Goal: Complete application form

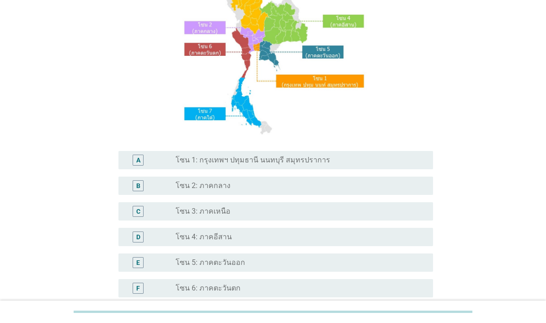
scroll to position [149, 0]
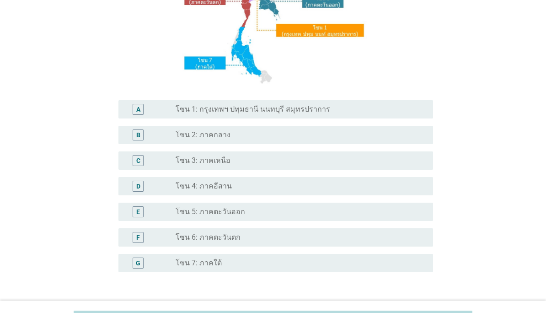
click at [349, 114] on div "radio_button_unchecked โซน 1: กรุงเทพฯ ปทุมธานี นนทบุรี สมุทรปราการ" at bounding box center [297, 109] width 243 height 9
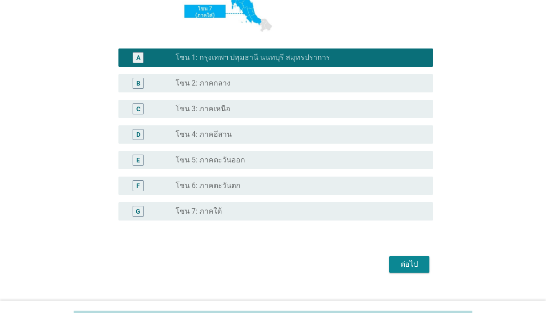
scroll to position [200, 0]
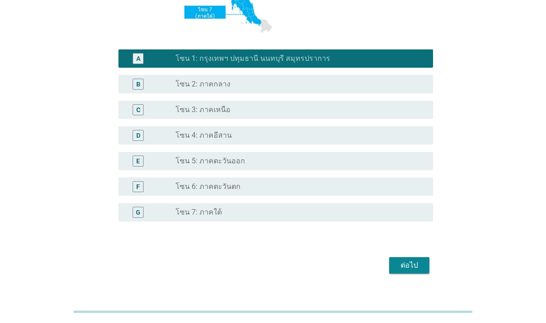
click at [414, 271] on div "ต่อไป" at bounding box center [410, 265] width 26 height 11
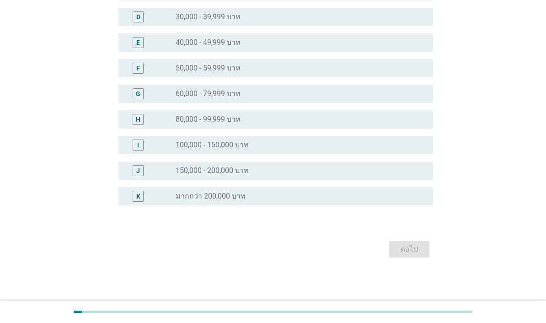
scroll to position [0, 0]
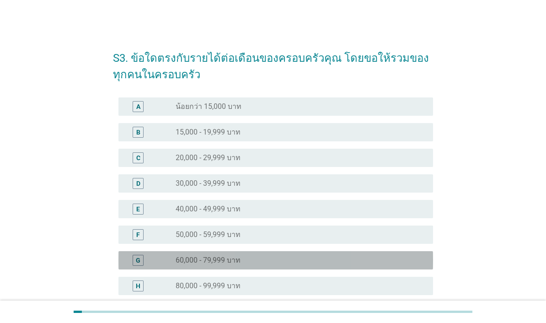
click at [308, 260] on div "radio_button_unchecked 60,000 - 79,999 บาท" at bounding box center [297, 260] width 243 height 9
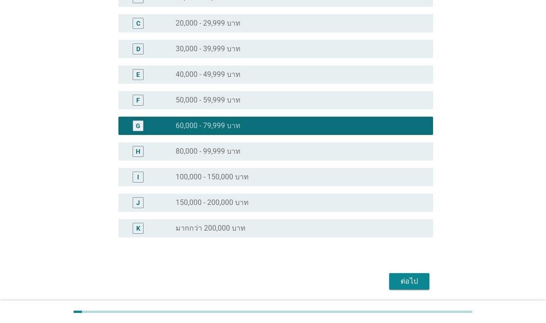
scroll to position [134, 0]
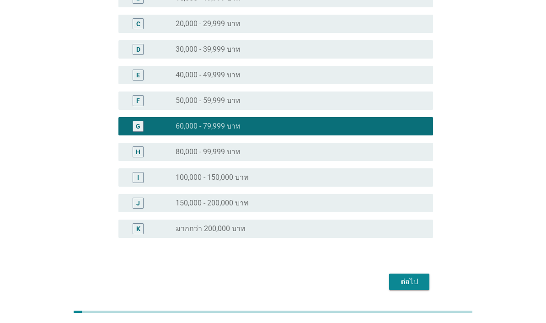
click at [414, 286] on div "ต่อไป" at bounding box center [410, 281] width 26 height 11
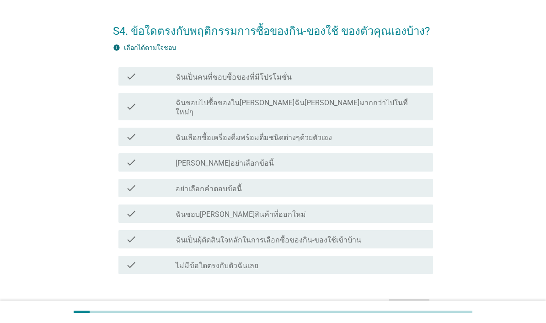
scroll to position [32, 0]
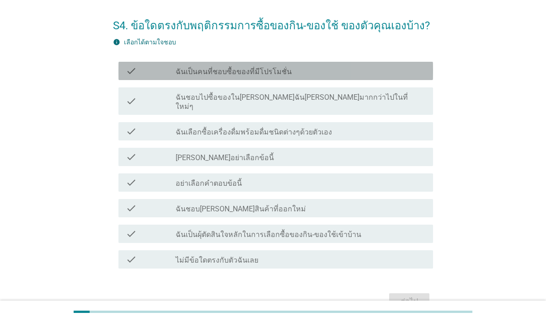
click at [362, 70] on div "check_box_outline_blank ฉันเป็นคนที่ชอบซื้อของที่มีโปรโมชั่น" at bounding box center [301, 70] width 250 height 11
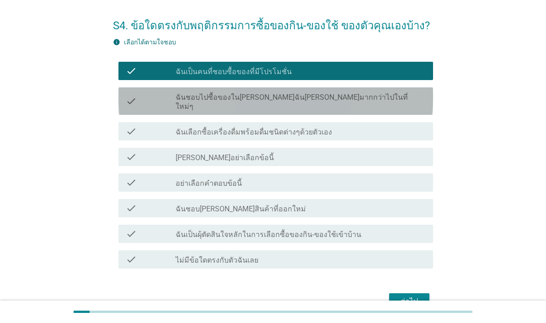
click at [372, 98] on div "check_box_outline_blank ฉันชอบไปซื้อของใน[PERSON_NAME]ฉัน[PERSON_NAME]มากกว่าไป…" at bounding box center [301, 101] width 250 height 20
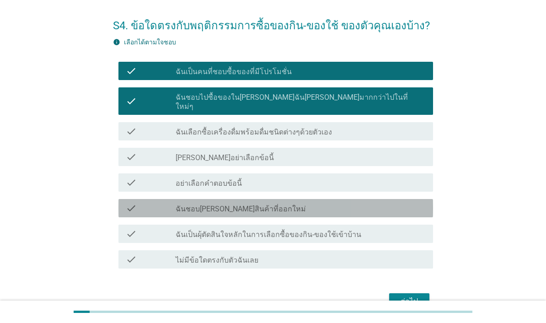
click at [360, 203] on div "check_box_outline_blank ฉันชอบ[PERSON_NAME]สินค้าที่ออกใหม่" at bounding box center [301, 208] width 250 height 11
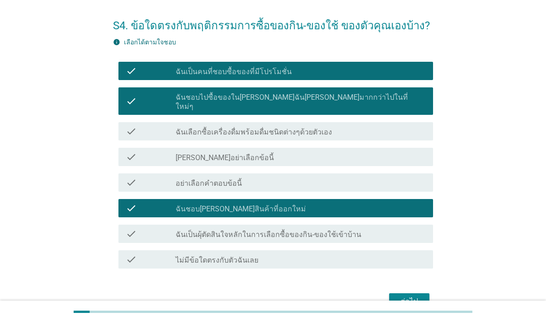
click at [357, 126] on div "check_box_outline_blank ฉันเลือกซื้อเครื่องดื่มพร้อมดื่มชนิดต่างๆด้วยตัวเอง" at bounding box center [301, 131] width 250 height 11
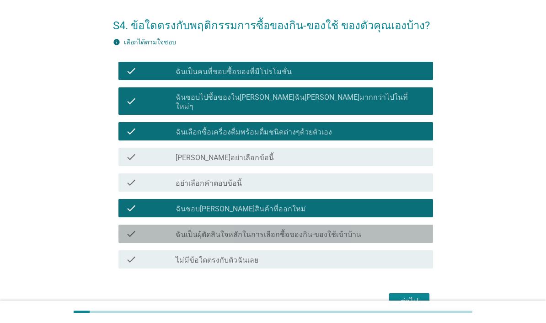
click at [361, 228] on div "check_box_outline_blank ฉันเป็นผุ้ตัดสินใจหลักในการเลือกซื้อของกิน-ของใช้เข้าบ้…" at bounding box center [301, 233] width 250 height 11
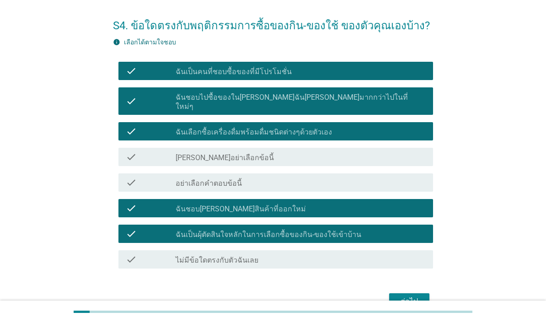
click at [417, 296] on div "ต่อไป" at bounding box center [410, 301] width 26 height 11
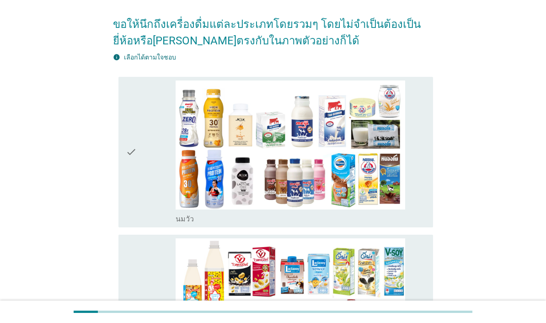
scroll to position [84, 0]
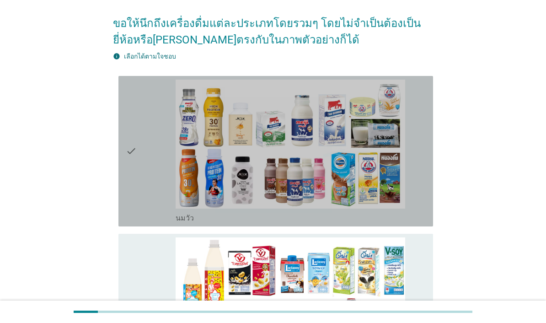
click at [337, 106] on img at bounding box center [291, 144] width 230 height 129
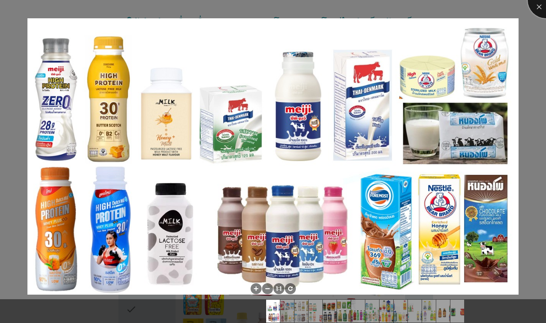
click at [543, 7] on div at bounding box center [546, 0] width 37 height 37
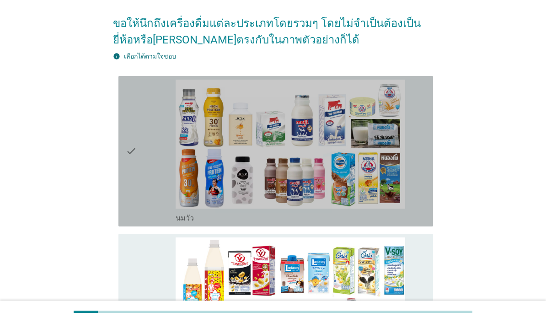
click at [150, 169] on div "check" at bounding box center [151, 151] width 50 height 143
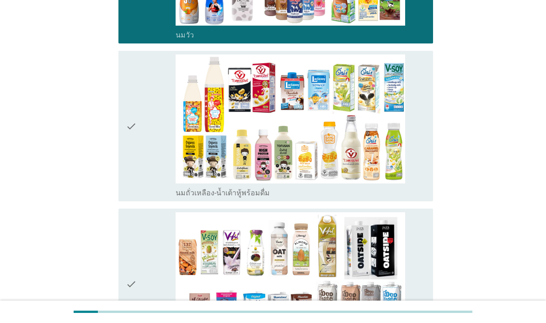
scroll to position [291, 0]
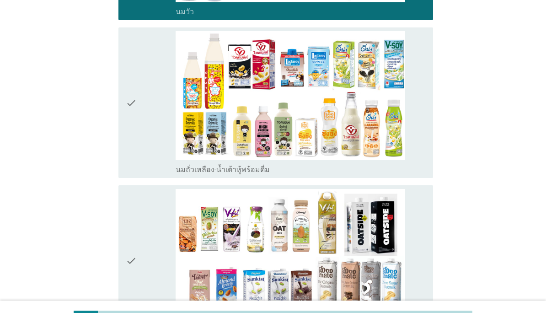
click at [151, 86] on div "check" at bounding box center [151, 102] width 50 height 143
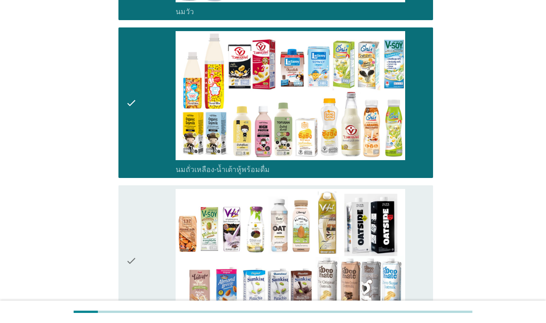
click at [146, 260] on div "check" at bounding box center [151, 260] width 50 height 143
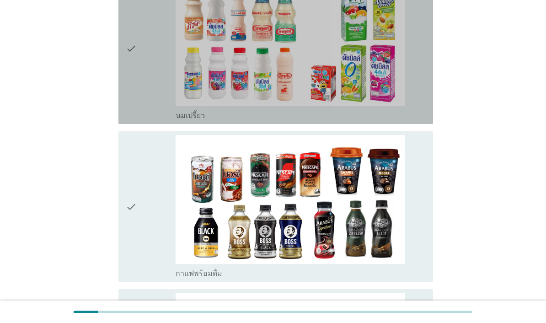
click at [140, 120] on div "check" at bounding box center [151, 48] width 50 height 143
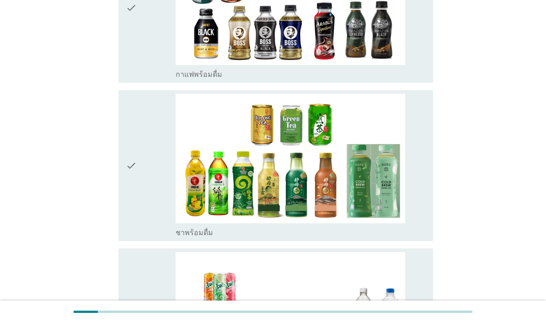
scroll to position [863, 0]
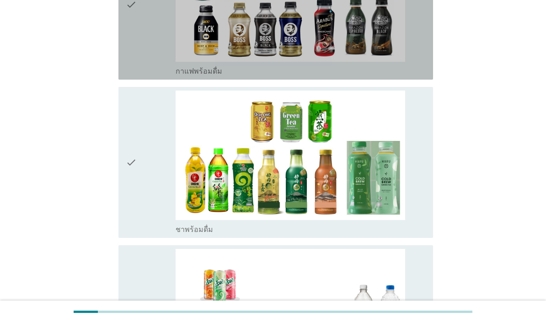
click at [147, 76] on div "check" at bounding box center [151, 4] width 50 height 143
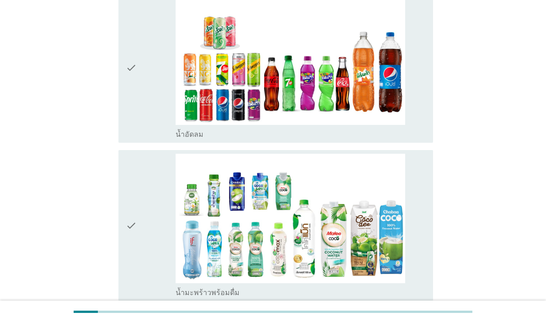
scroll to position [1119, 0]
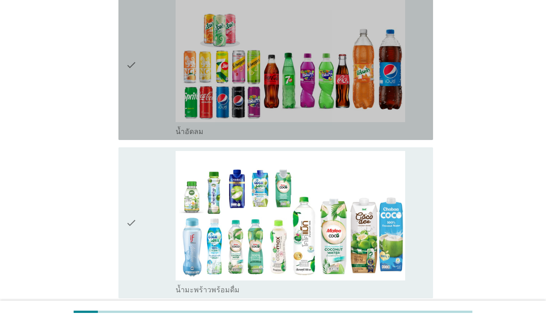
click at [150, 117] on div "check" at bounding box center [151, 64] width 50 height 143
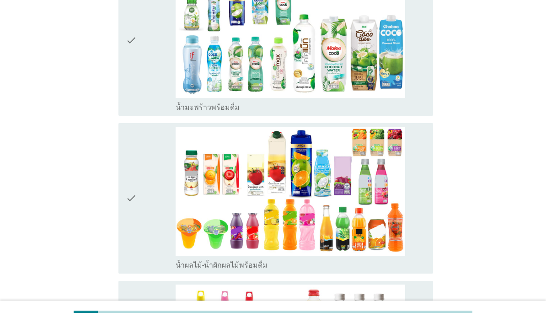
scroll to position [1340, 0]
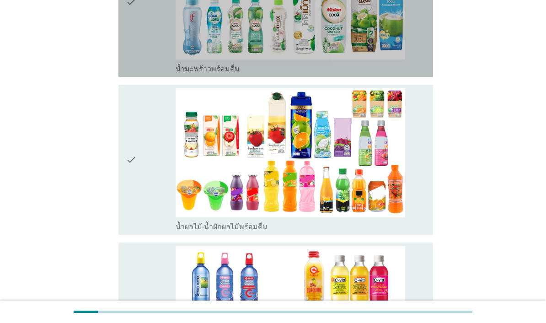
click at [141, 73] on div "check" at bounding box center [151, 1] width 50 height 143
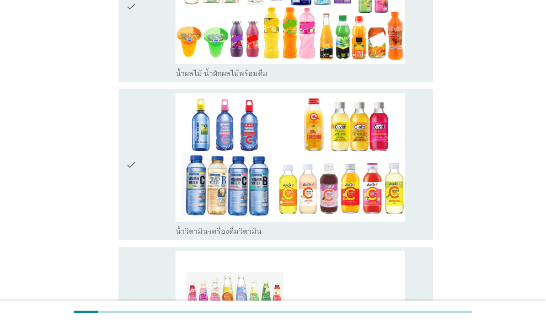
scroll to position [1529, 0]
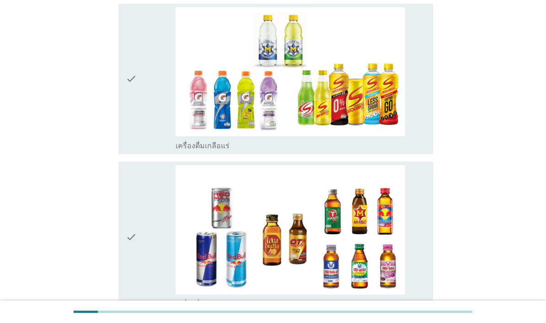
scroll to position [1910, 0]
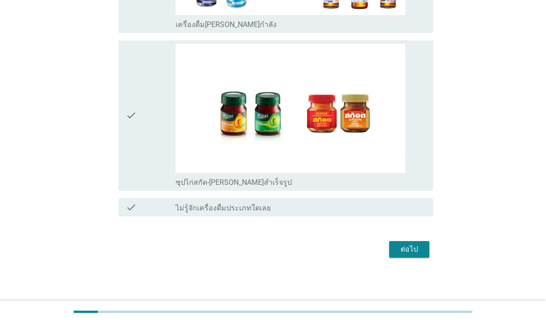
scroll to position [2212, 0]
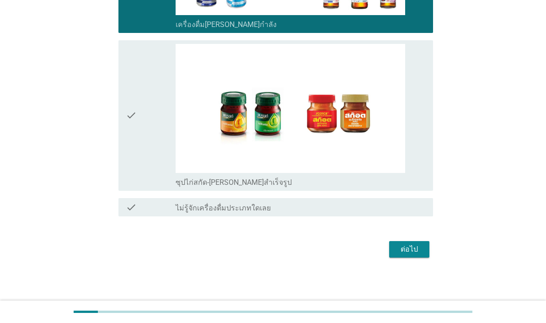
scroll to position [2300, 0]
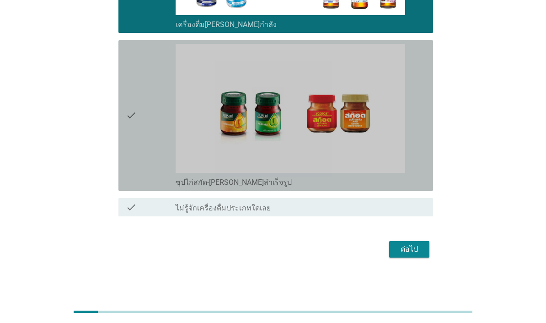
click at [140, 91] on div "check" at bounding box center [151, 115] width 50 height 143
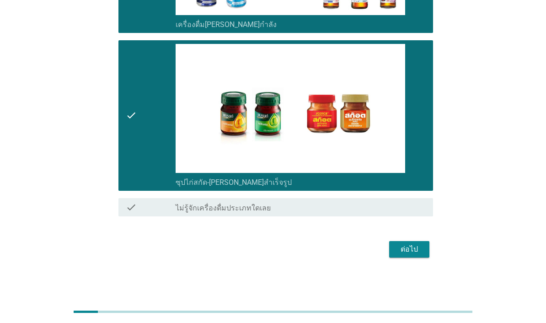
click at [418, 255] on div "ต่อไป" at bounding box center [410, 249] width 26 height 11
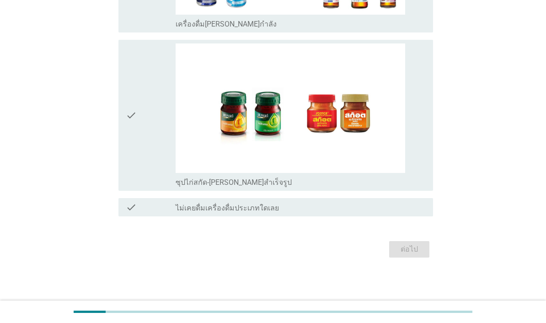
scroll to position [0, 0]
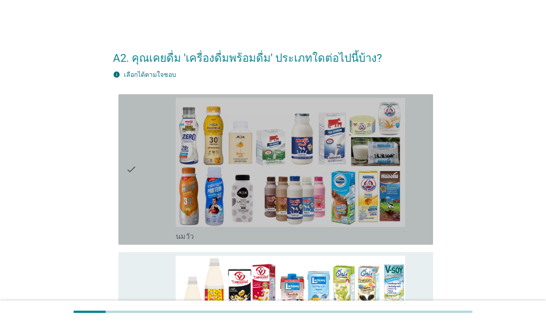
click at [154, 138] on div "check" at bounding box center [151, 169] width 50 height 143
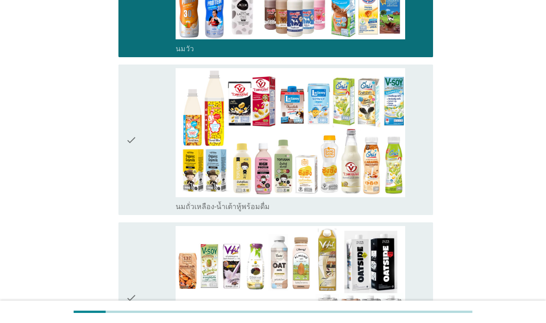
scroll to position [235, 0]
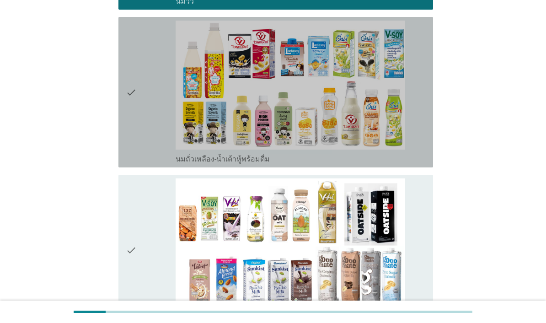
click at [141, 58] on div "check" at bounding box center [151, 92] width 50 height 143
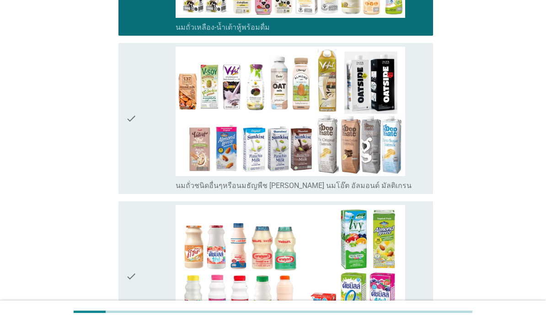
scroll to position [381, 0]
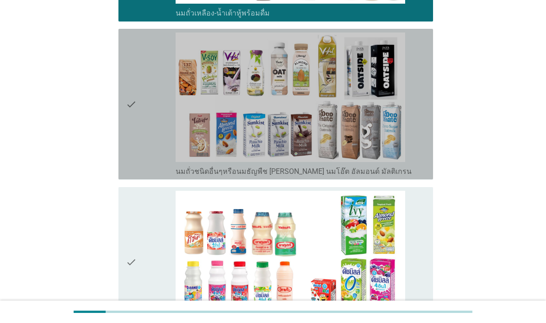
click at [139, 81] on div "check" at bounding box center [151, 103] width 50 height 143
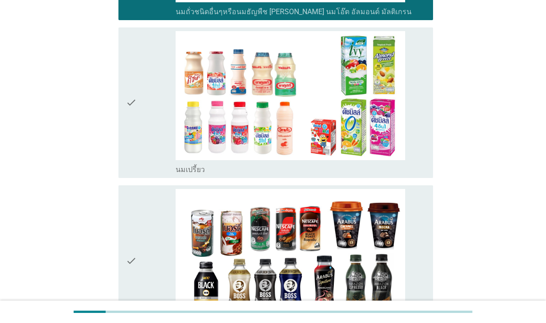
scroll to position [552, 0]
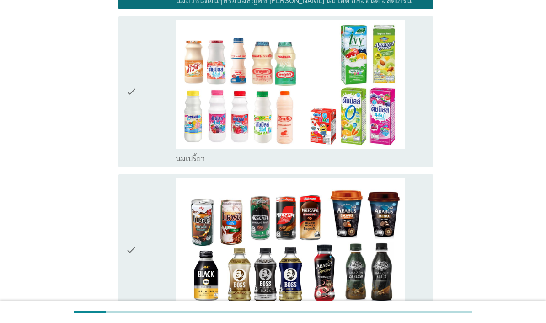
click at [141, 91] on div "check" at bounding box center [151, 91] width 50 height 143
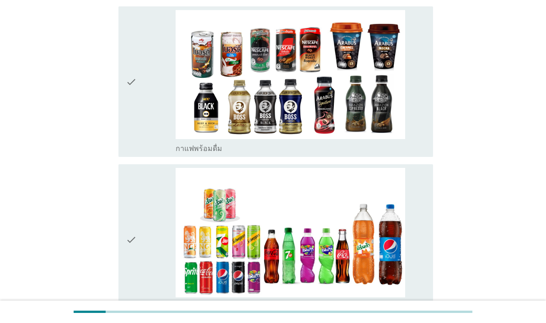
scroll to position [742, 0]
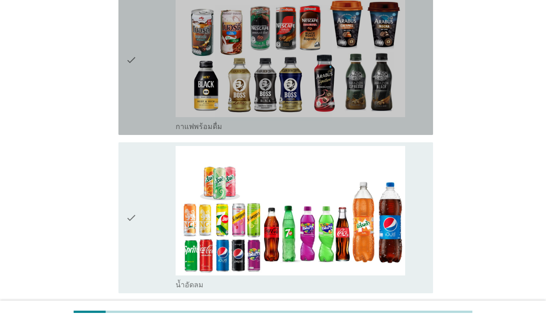
click at [144, 57] on div "check" at bounding box center [151, 59] width 50 height 143
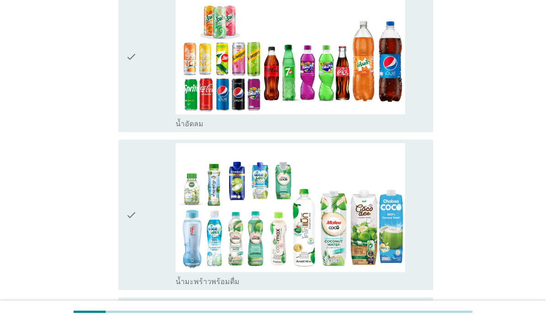
scroll to position [952, 0]
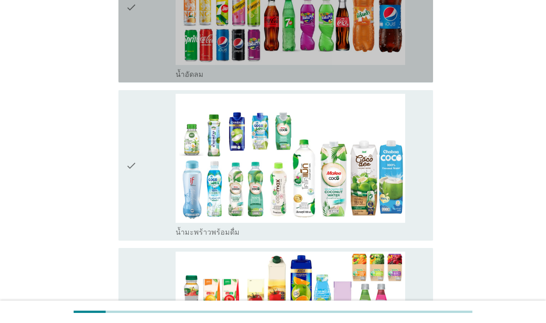
click at [142, 46] on div "check" at bounding box center [151, 6] width 50 height 143
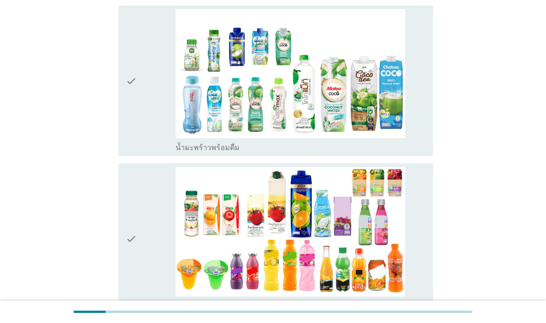
scroll to position [1067, 0]
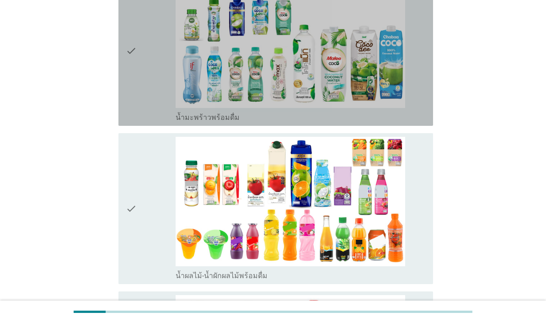
click at [142, 69] on div "check" at bounding box center [151, 50] width 50 height 143
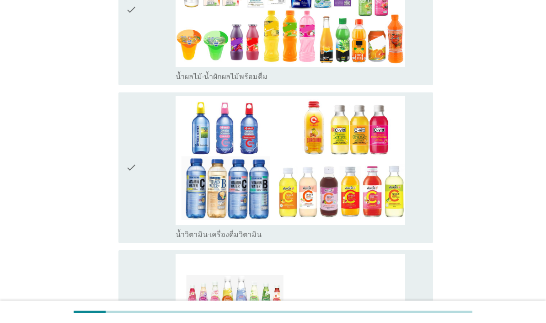
scroll to position [1311, 0]
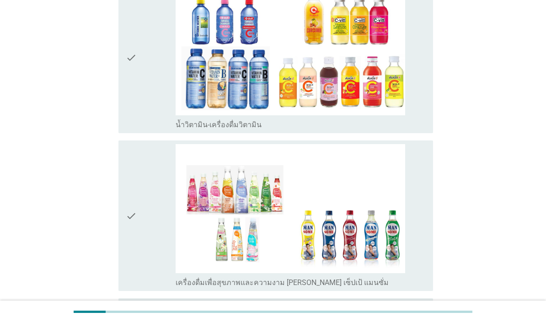
scroll to position [1466, 0]
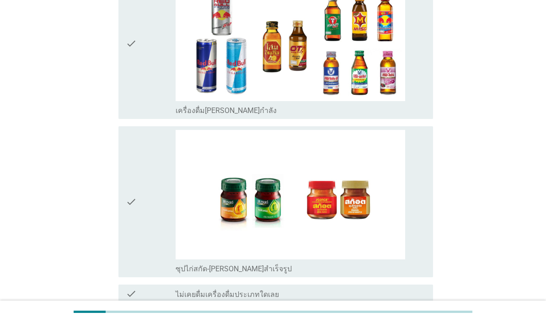
scroll to position [1871, 0]
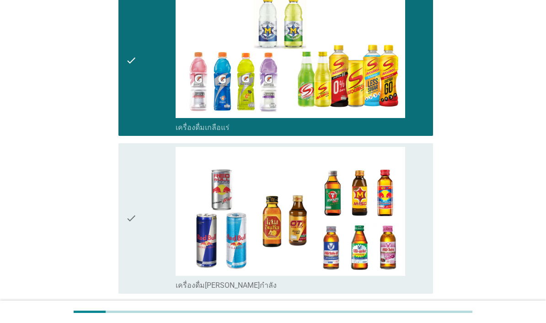
scroll to position [1688, 0]
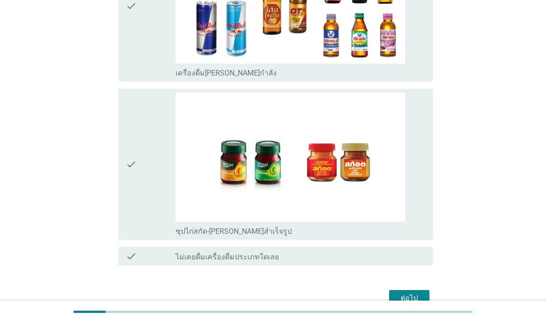
scroll to position [1928, 0]
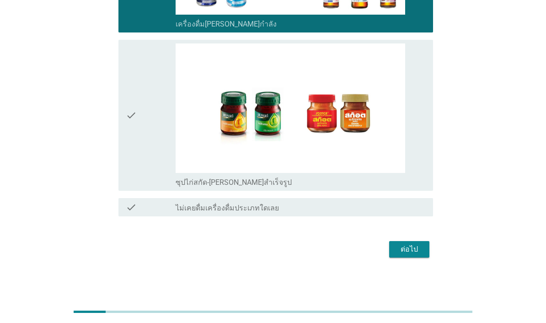
scroll to position [2065, 0]
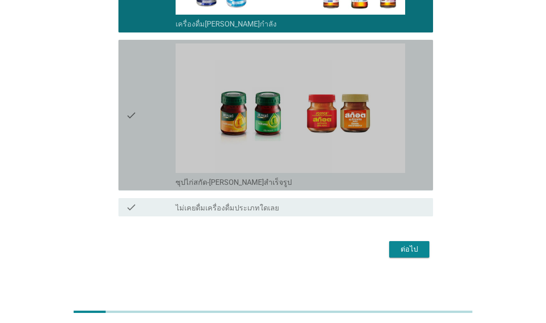
click at [138, 81] on div "check" at bounding box center [151, 114] width 50 height 143
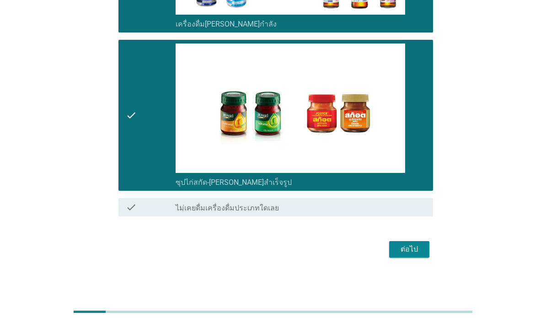
click at [415, 255] on div "ต่อไป" at bounding box center [410, 249] width 26 height 11
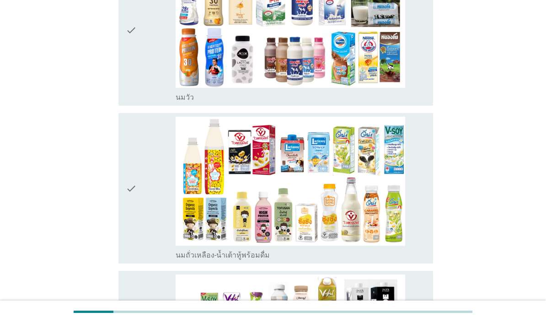
scroll to position [166, 0]
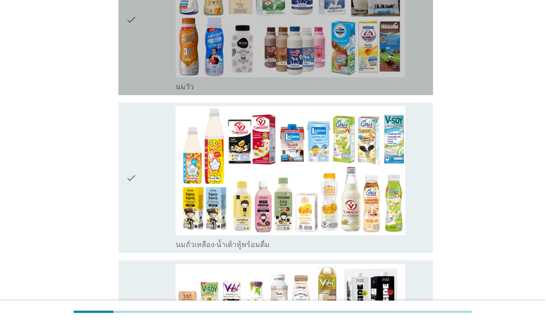
click at [151, 69] on div "check" at bounding box center [151, 19] width 50 height 143
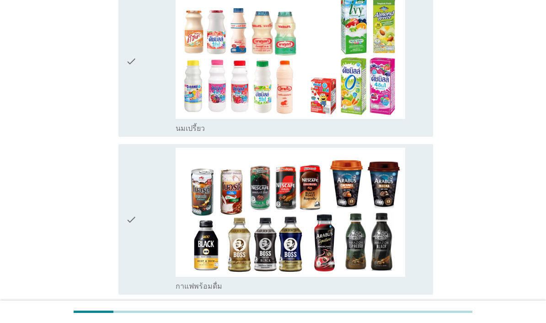
scroll to position [600, 0]
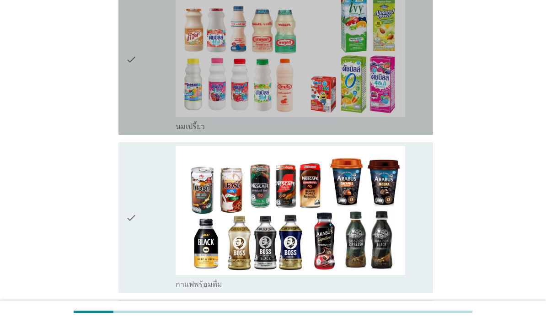
click at [141, 63] on div "check" at bounding box center [151, 59] width 50 height 143
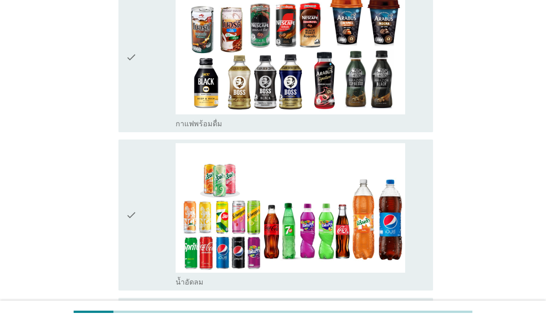
scroll to position [808, 0]
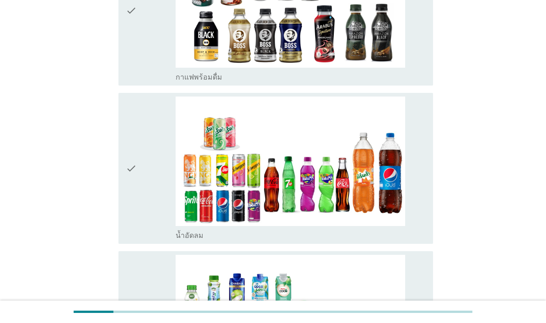
click at [143, 82] on div "check" at bounding box center [151, 10] width 50 height 143
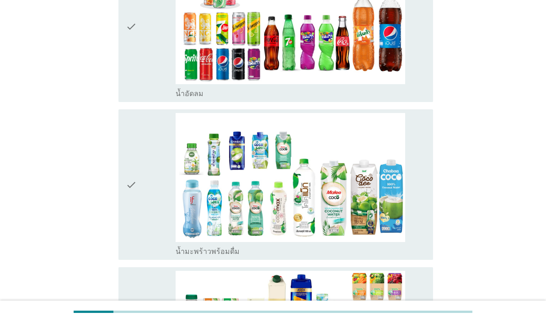
scroll to position [981, 0]
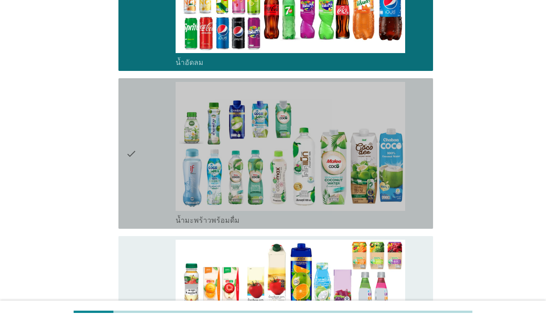
click at [137, 225] on div "check" at bounding box center [151, 153] width 50 height 143
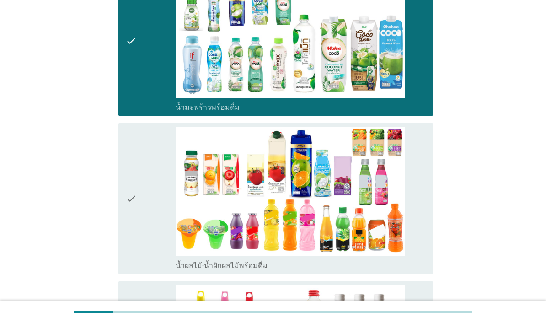
scroll to position [1141, 0]
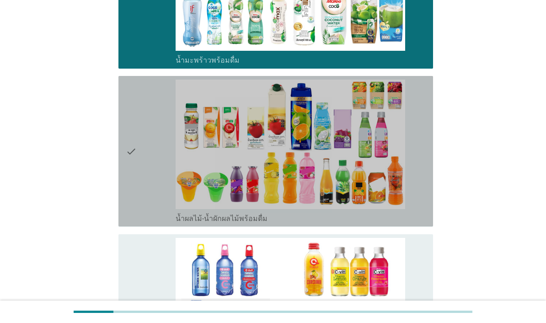
click at [156, 223] on div "check" at bounding box center [151, 151] width 50 height 143
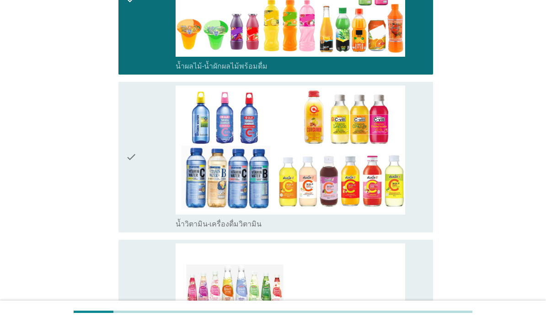
scroll to position [1334, 0]
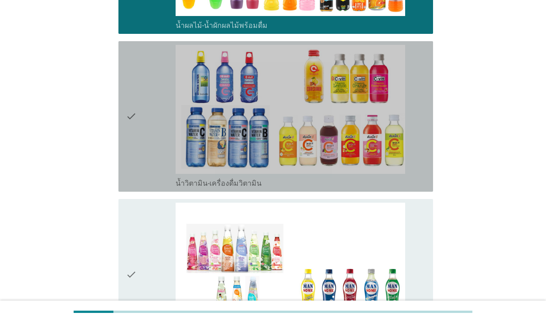
click at [157, 188] on div "check" at bounding box center [151, 116] width 50 height 143
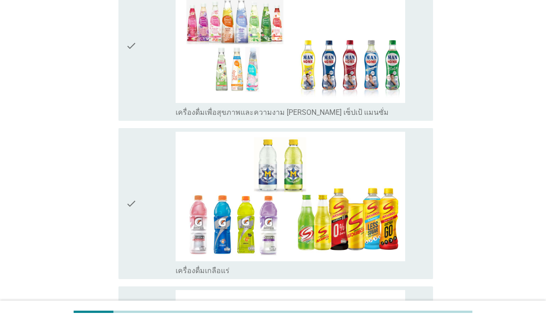
scroll to position [1588, 0]
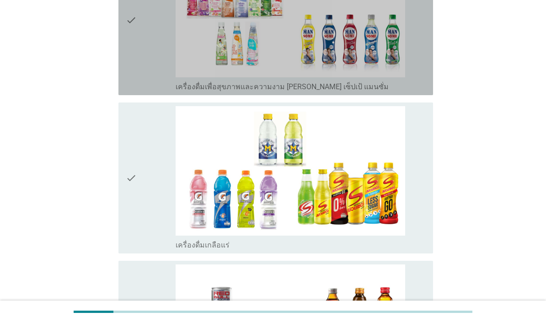
click at [156, 92] on div "check" at bounding box center [151, 19] width 50 height 143
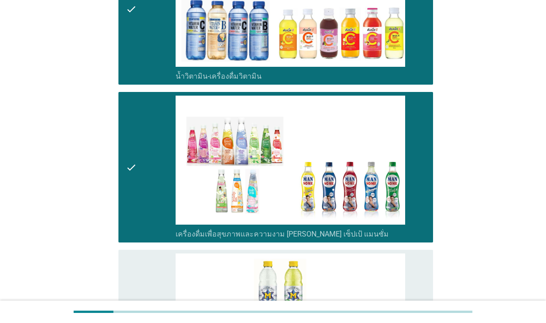
scroll to position [1394, 0]
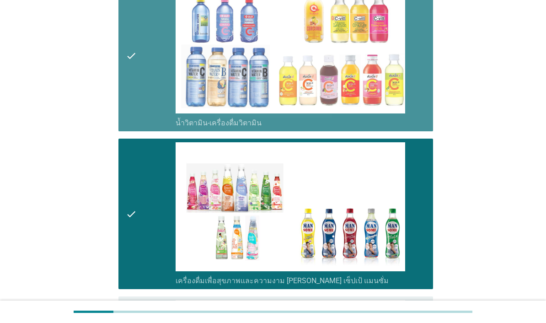
click at [149, 128] on div "check" at bounding box center [151, 55] width 50 height 143
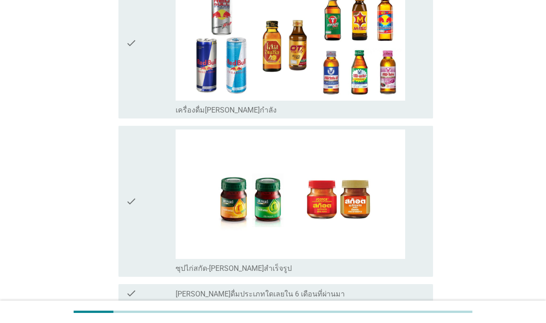
scroll to position [1884, 0]
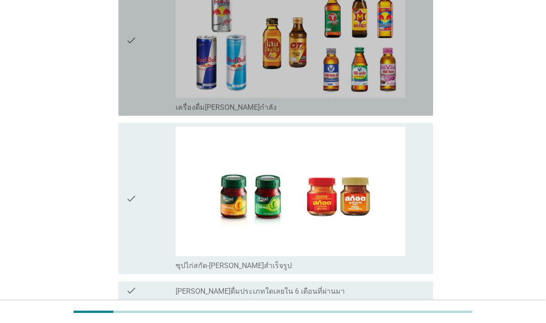
click at [143, 112] on div "check" at bounding box center [151, 40] width 50 height 143
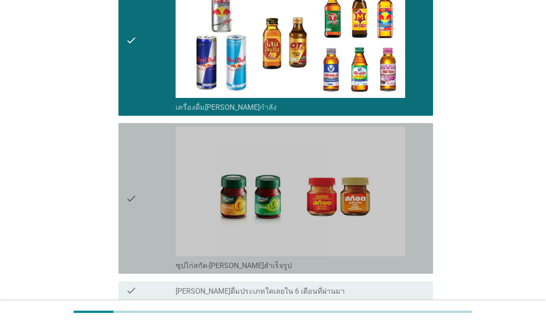
click at [159, 270] on div "check" at bounding box center [151, 198] width 50 height 143
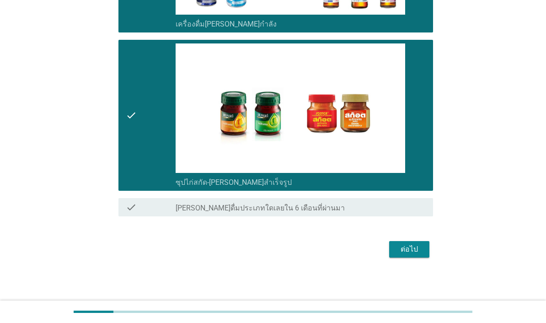
scroll to position [2079, 0]
click at [416, 255] on div "ต่อไป" at bounding box center [410, 249] width 26 height 11
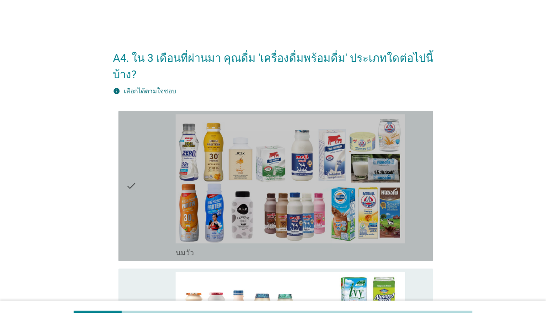
click at [141, 216] on div "check" at bounding box center [151, 185] width 50 height 143
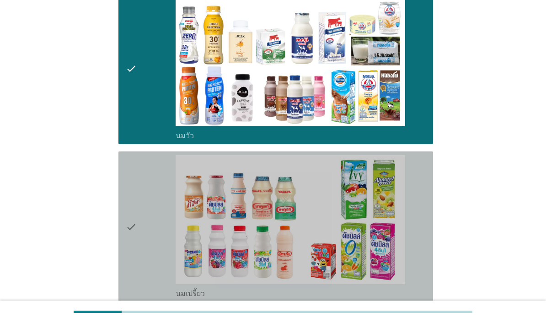
click at [135, 205] on icon "check" at bounding box center [131, 226] width 11 height 143
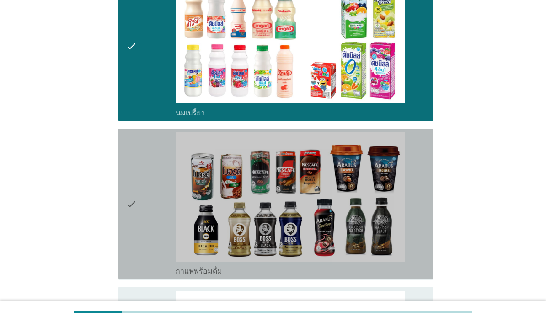
click at [144, 232] on div "check" at bounding box center [151, 203] width 50 height 143
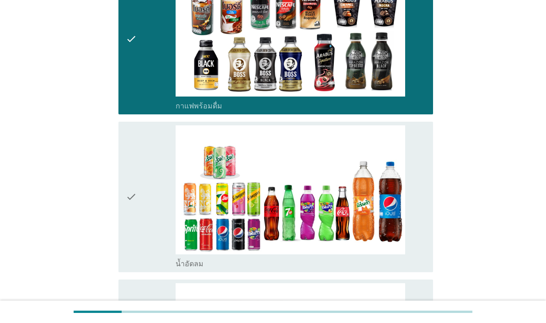
click at [140, 210] on div "check" at bounding box center [151, 196] width 50 height 143
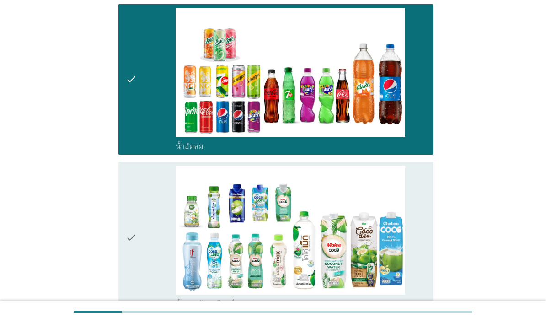
scroll to position [640, 0]
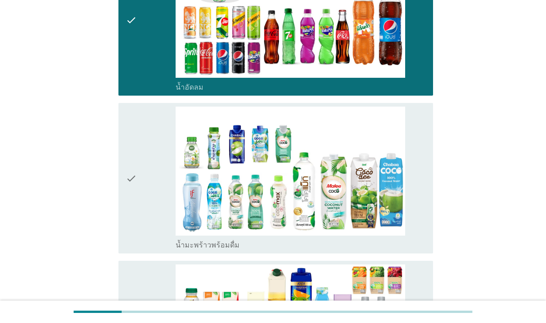
click at [138, 223] on div "check" at bounding box center [151, 178] width 50 height 143
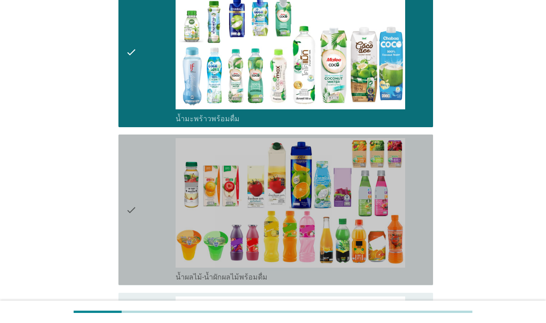
click at [141, 228] on div "check" at bounding box center [151, 209] width 50 height 143
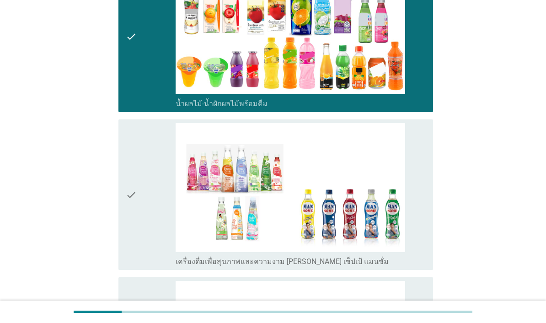
scroll to position [950, 0]
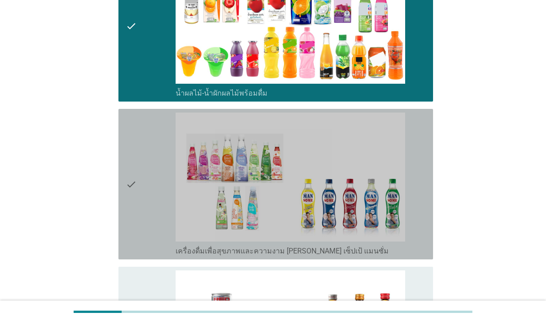
click at [143, 233] on div "check" at bounding box center [151, 184] width 50 height 143
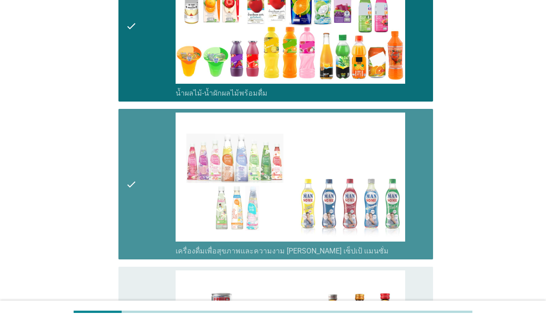
click at [134, 229] on icon "check" at bounding box center [131, 184] width 11 height 143
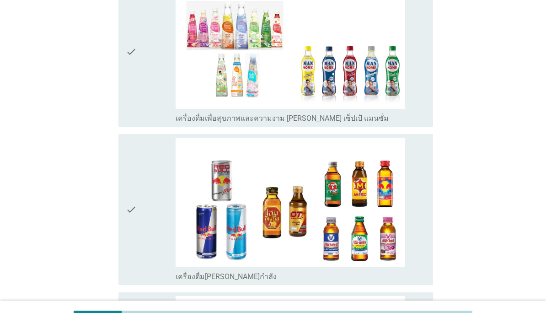
scroll to position [1123, 0]
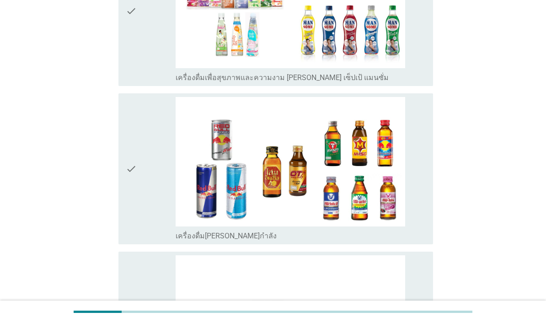
click at [140, 234] on div "check" at bounding box center [151, 168] width 50 height 143
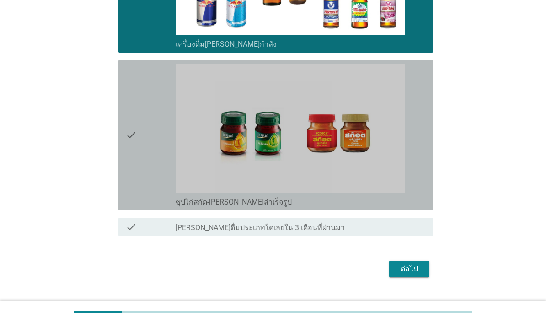
click at [140, 207] on div "check" at bounding box center [151, 135] width 50 height 143
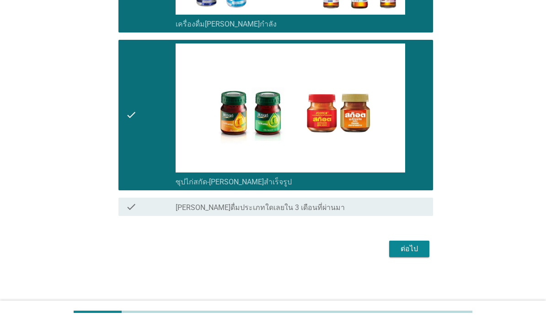
scroll to position [1404, 0]
click at [419, 254] on div "ต่อไป" at bounding box center [410, 248] width 26 height 11
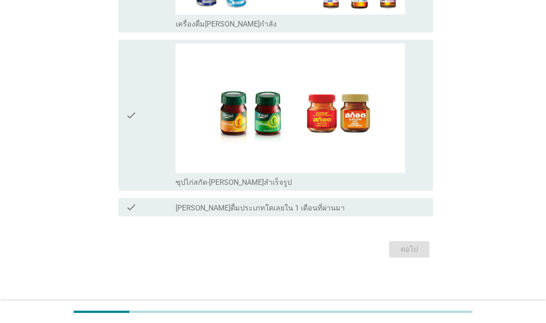
scroll to position [0, 0]
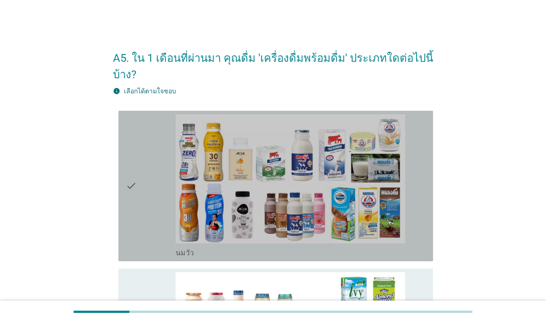
click at [153, 249] on div "check" at bounding box center [151, 185] width 50 height 143
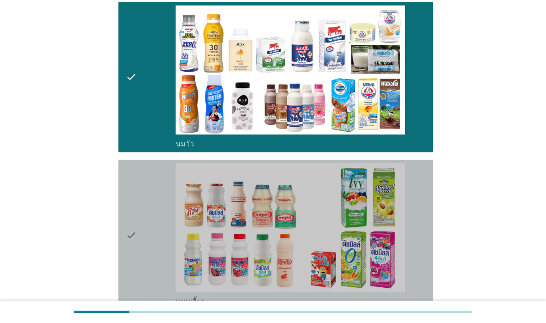
scroll to position [126, 0]
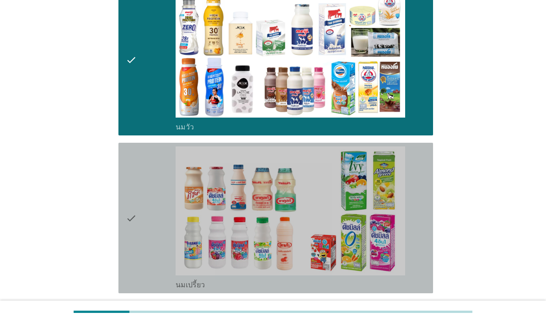
click at [145, 288] on div "check" at bounding box center [151, 217] width 50 height 143
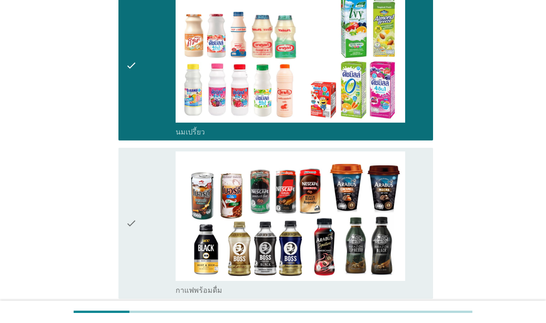
scroll to position [344, 0]
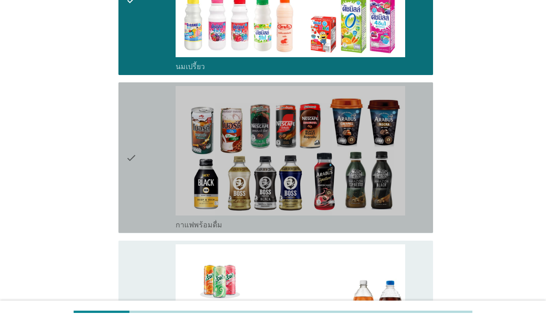
click at [157, 229] on div "check" at bounding box center [151, 157] width 50 height 143
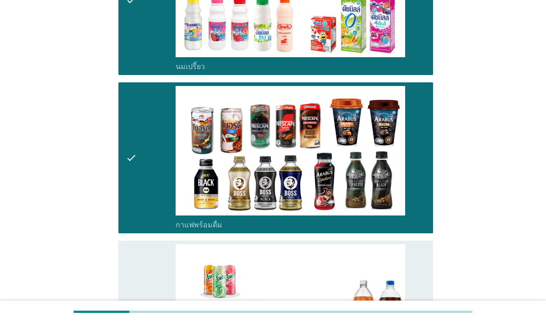
click at [151, 315] on div "check" at bounding box center [151, 315] width 50 height 143
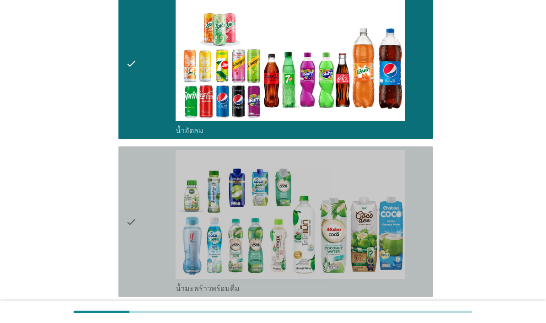
click at [151, 286] on div "check" at bounding box center [151, 221] width 50 height 143
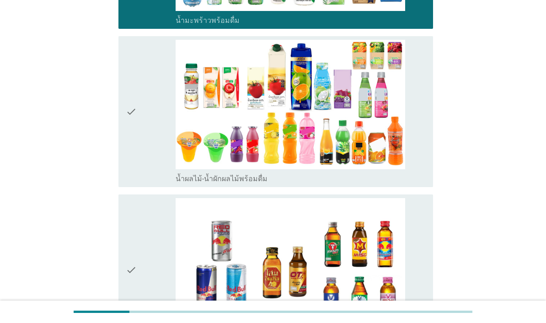
scroll to position [904, 0]
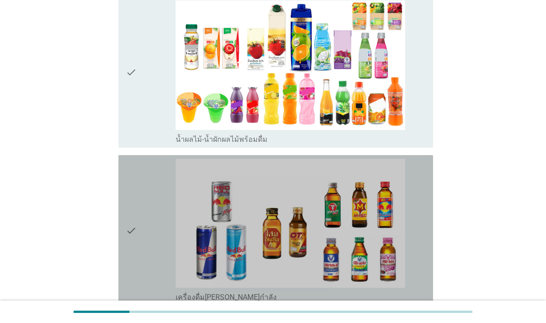
click at [152, 269] on div "check" at bounding box center [151, 230] width 50 height 143
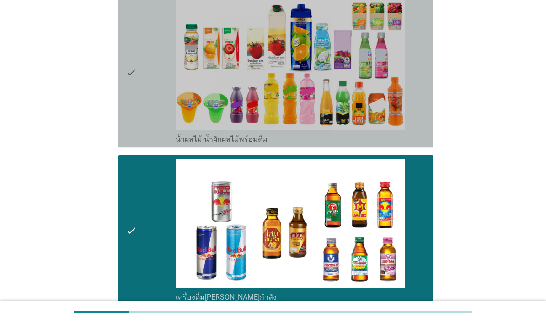
click at [149, 144] on div "check" at bounding box center [151, 71] width 50 height 143
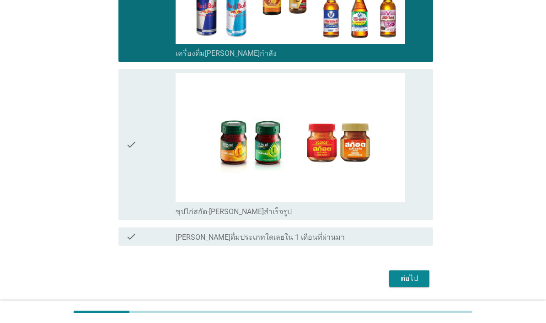
click at [146, 216] on div "check" at bounding box center [151, 144] width 50 height 143
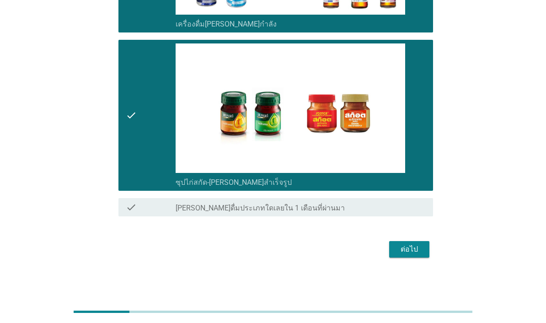
scroll to position [1235, 0]
click at [418, 255] on div "ต่อไป" at bounding box center [410, 249] width 26 height 11
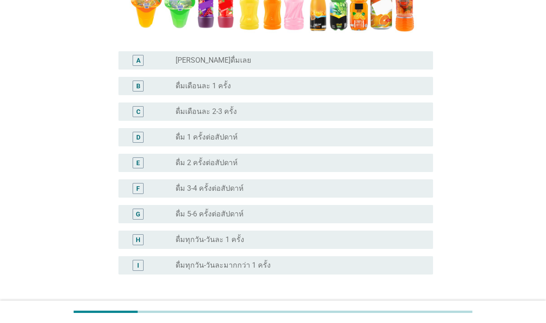
scroll to position [251, 0]
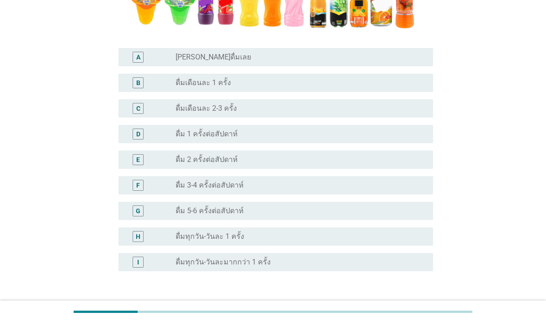
click at [379, 139] on div "radio_button_unchecked ดื่ม 1 ครั้งต่อสัปดาห์" at bounding box center [297, 133] width 243 height 9
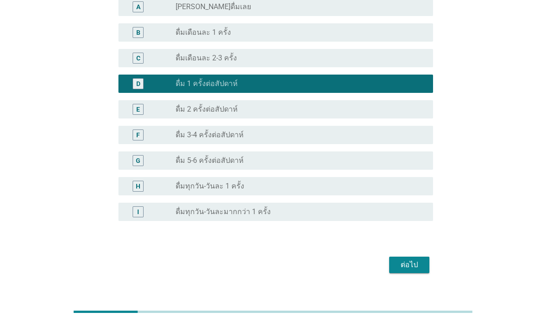
scroll to position [301, 0]
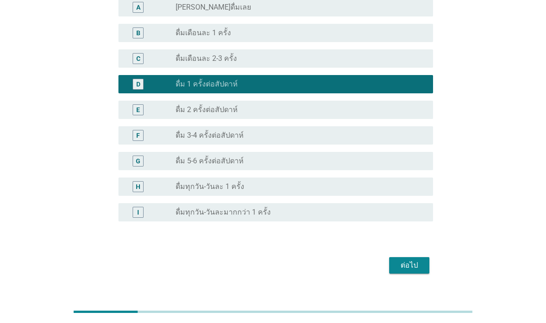
click at [417, 271] on div "ต่อไป" at bounding box center [410, 265] width 26 height 11
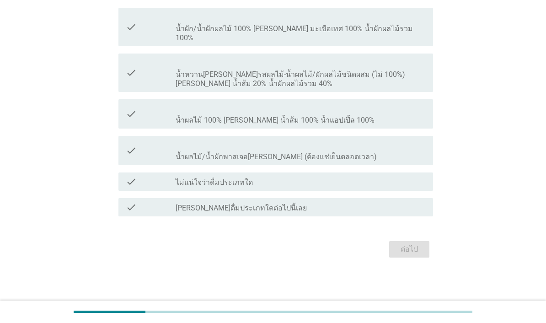
scroll to position [353, 0]
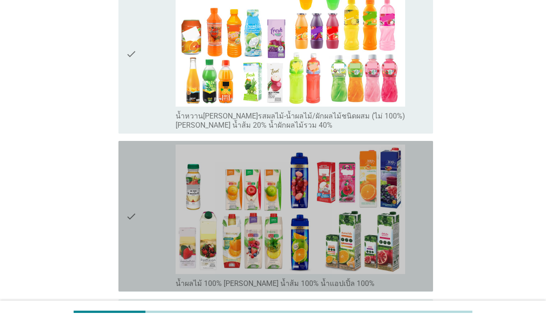
click at [148, 267] on div "check" at bounding box center [151, 216] width 50 height 143
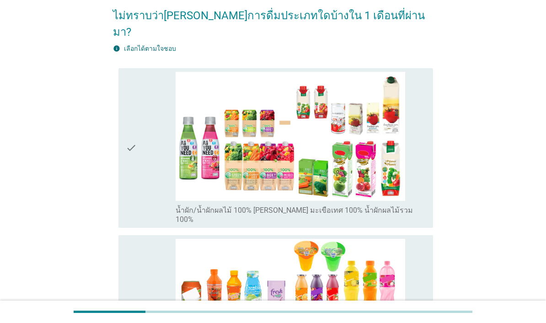
scroll to position [89, 0]
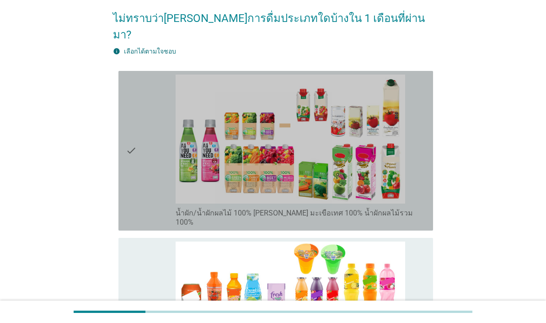
click at [149, 186] on div "check" at bounding box center [151, 151] width 50 height 152
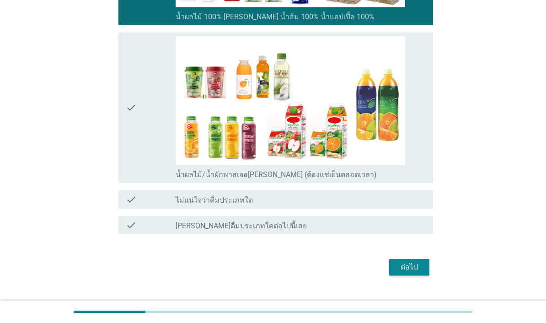
scroll to position [623, 0]
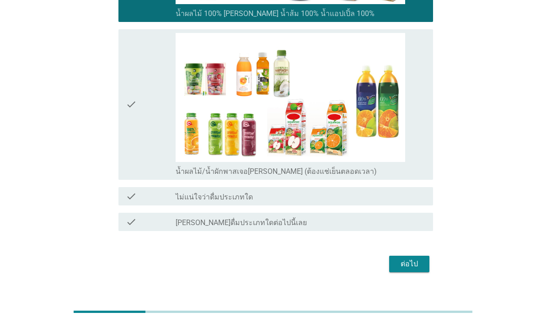
click at [152, 150] on div "check" at bounding box center [151, 104] width 50 height 143
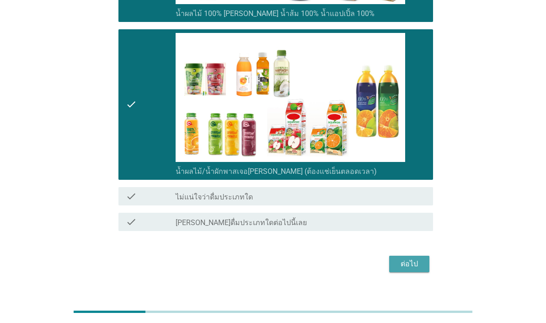
click at [414, 270] on div "ต่อไป" at bounding box center [410, 264] width 26 height 11
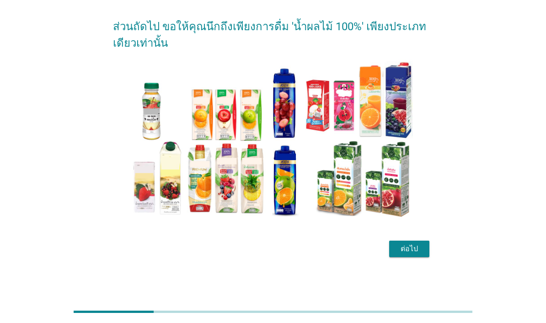
scroll to position [22, 0]
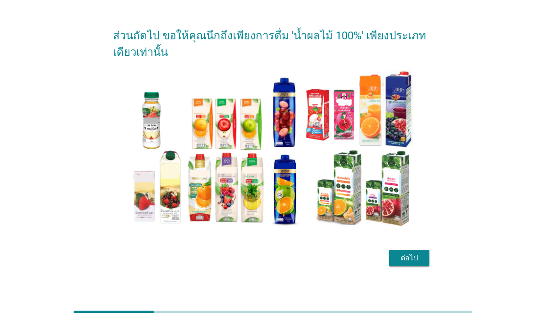
click at [409, 266] on button "ต่อไป" at bounding box center [409, 258] width 40 height 16
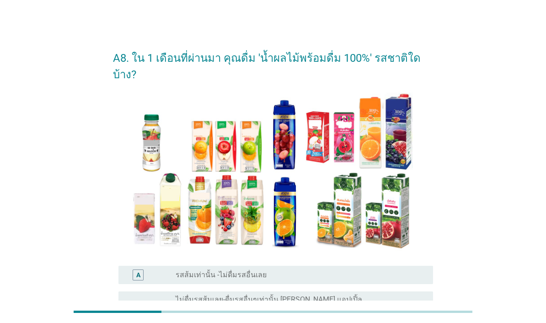
click at [335, 313] on div at bounding box center [273, 312] width 399 height 2
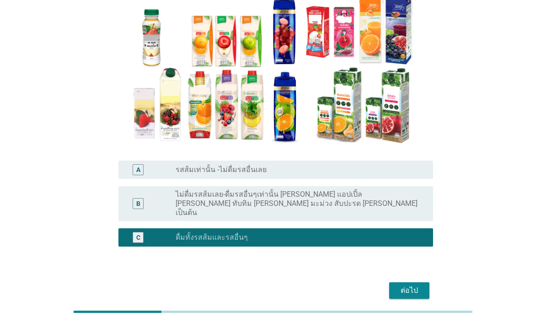
scroll to position [105, 0]
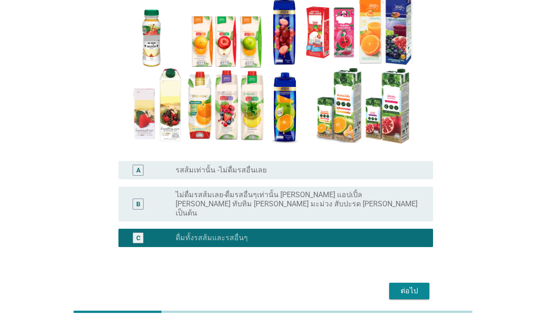
click at [407, 286] on div "ต่อไป" at bounding box center [410, 291] width 26 height 11
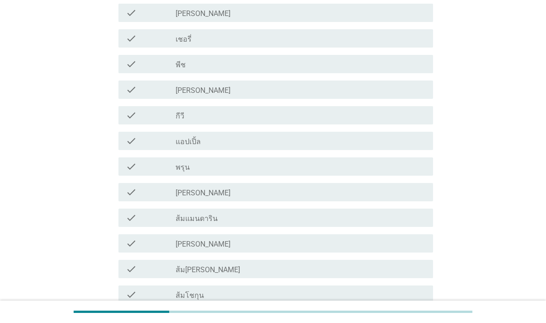
scroll to position [443, 0]
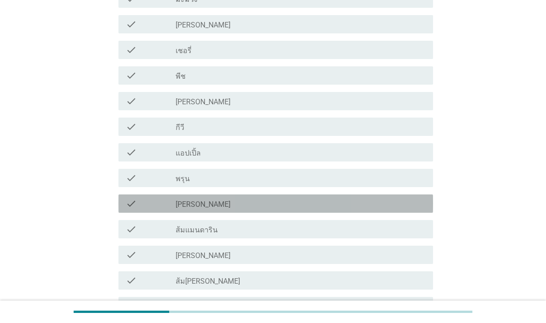
click at [292, 209] on div "check check_box_outline_blank [PERSON_NAME]" at bounding box center [276, 203] width 315 height 18
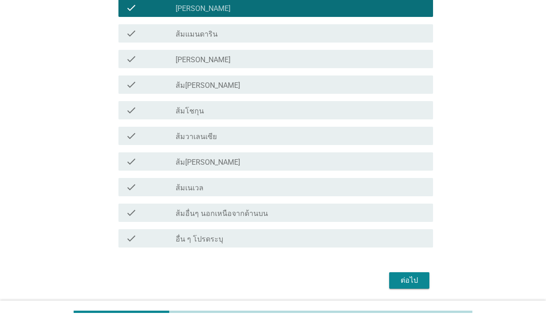
scroll to position [637, 0]
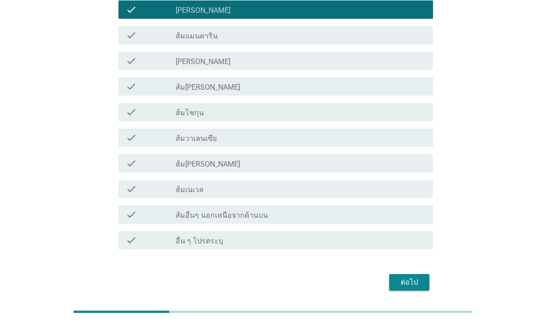
click at [309, 82] on div "check_box_outline_blank ส้ม[PERSON_NAME]" at bounding box center [301, 86] width 250 height 11
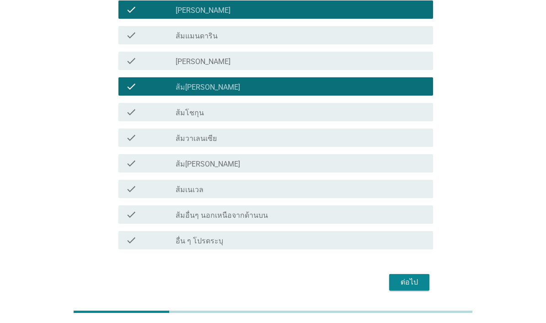
click at [415, 280] on div "ต่อไป" at bounding box center [410, 282] width 26 height 11
